Goal: Task Accomplishment & Management: Manage account settings

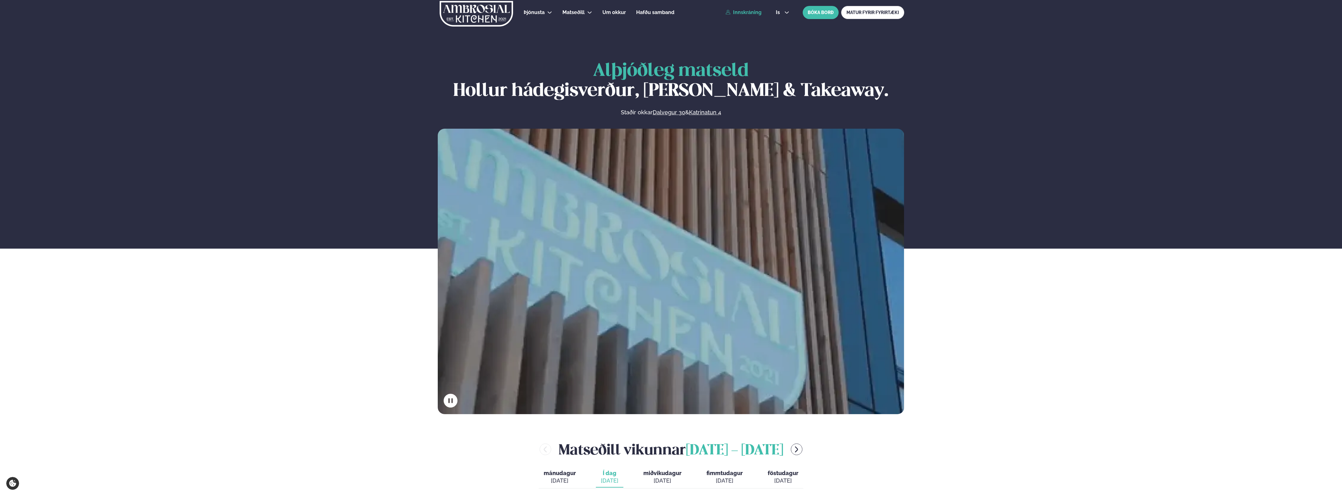
click at [755, 12] on link "Innskráning" at bounding box center [743, 13] width 36 height 6
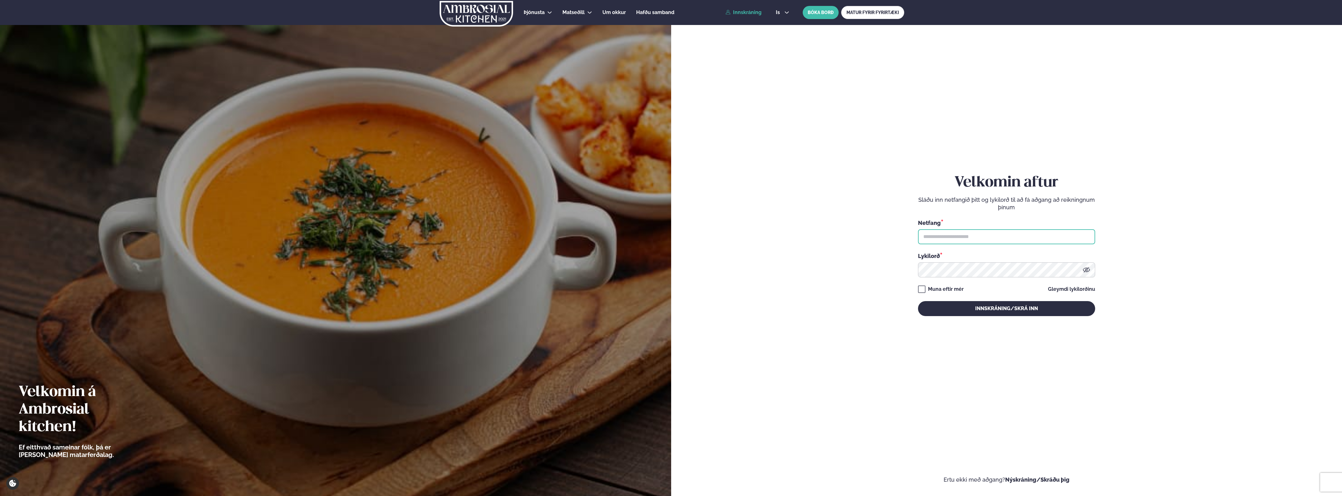
click at [988, 241] on input "text" at bounding box center [1006, 236] width 177 height 15
drag, startPoint x: 986, startPoint y: 239, endPoint x: 696, endPoint y: 199, distance: 293.5
click at [736, 210] on form "**********" at bounding box center [1006, 251] width 633 height 465
type input "**********"
click at [918, 301] on button "Innskráning/Skrá inn" at bounding box center [1006, 308] width 177 height 15
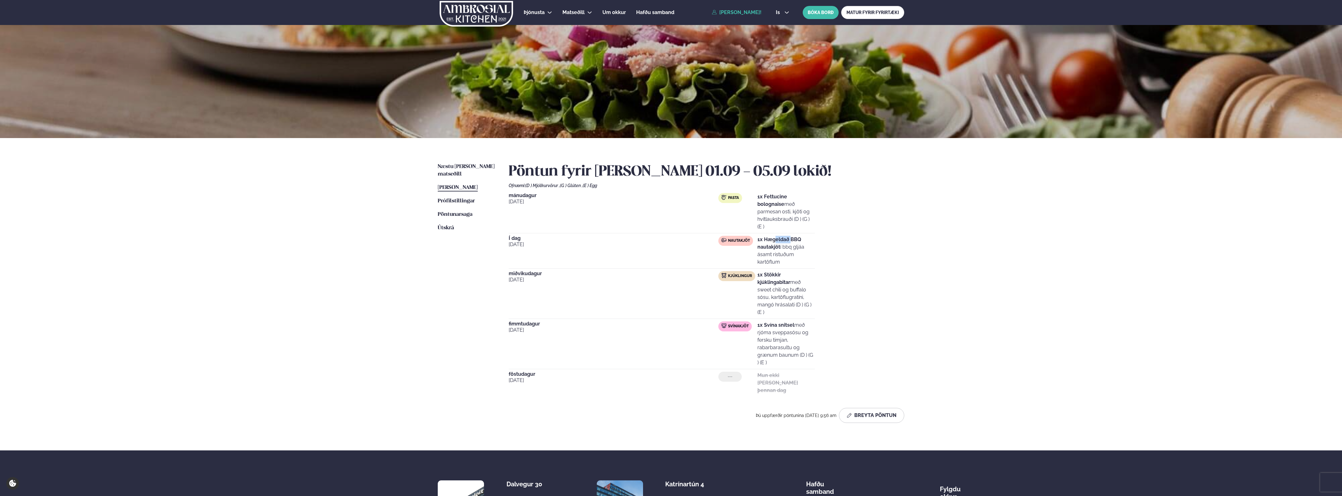
drag, startPoint x: 774, startPoint y: 231, endPoint x: 791, endPoint y: 235, distance: 17.5
click at [791, 236] on p "1x Hægeldað BBQ nautakjöt í bbq gljáa ásamt ristuðum kartöflum" at bounding box center [785, 251] width 57 height 30
drag, startPoint x: 791, startPoint y: 235, endPoint x: 813, endPoint y: 240, distance: 22.7
click at [813, 240] on p "1x Hægeldað BBQ nautakjöt í bbq gljáa ásamt ristuðum kartöflum" at bounding box center [785, 251] width 57 height 30
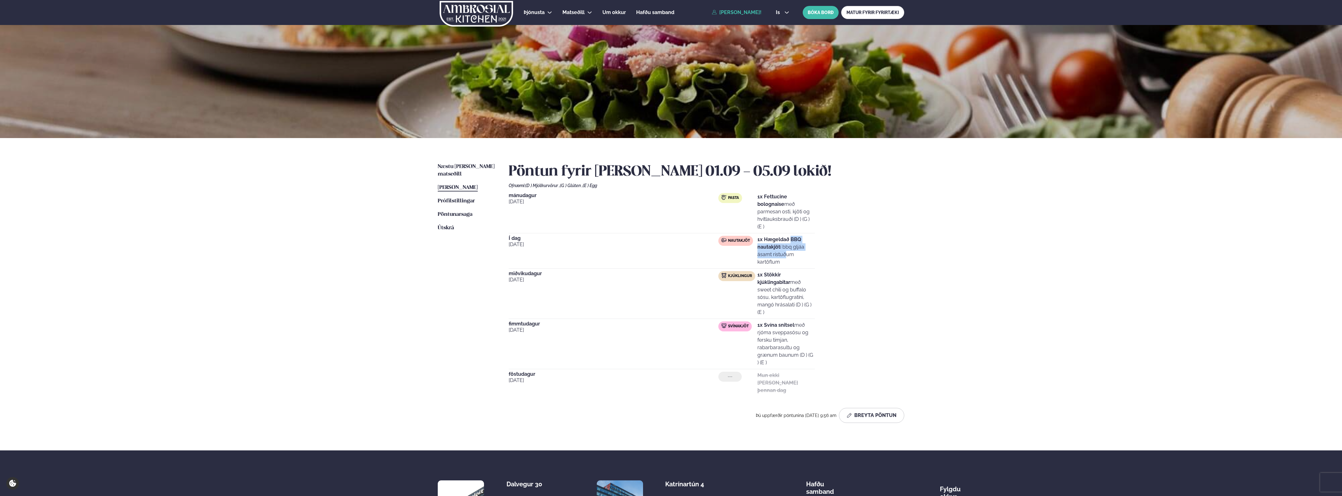
click at [813, 240] on p "1x Hægeldað BBQ nautakjöt í bbq gljáa ásamt ristuðum kartöflum" at bounding box center [785, 251] width 57 height 30
